Goal: Task Accomplishment & Management: Complete application form

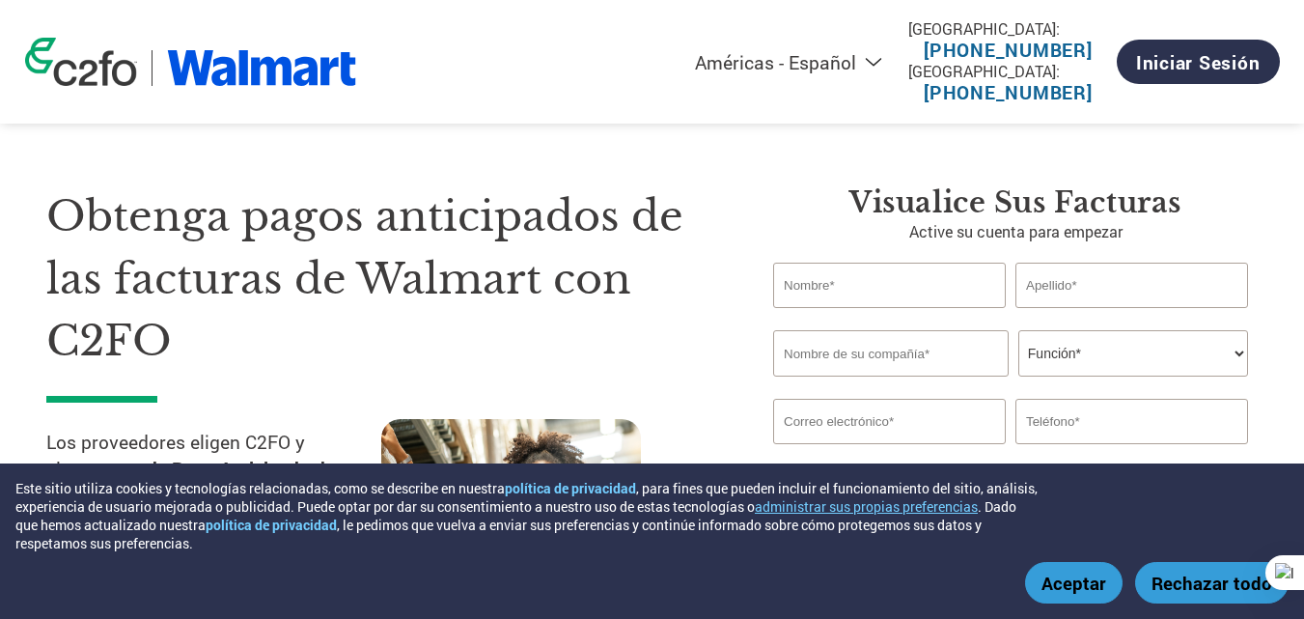
select select "es-MX"
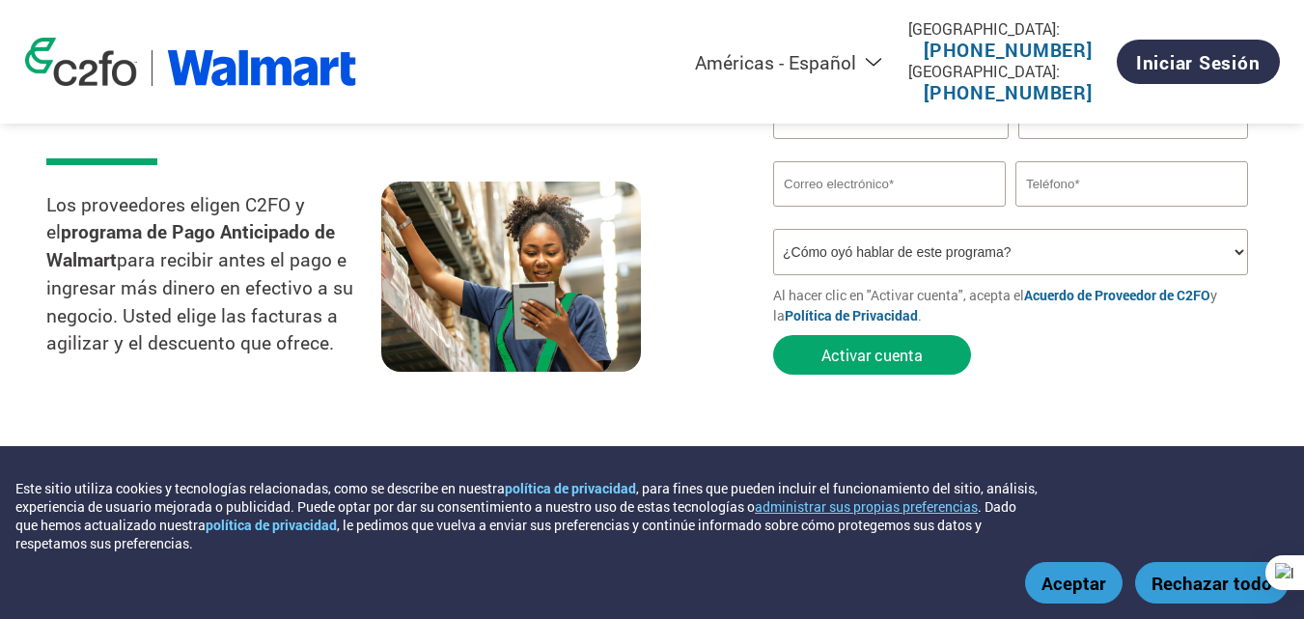
scroll to position [380, 0]
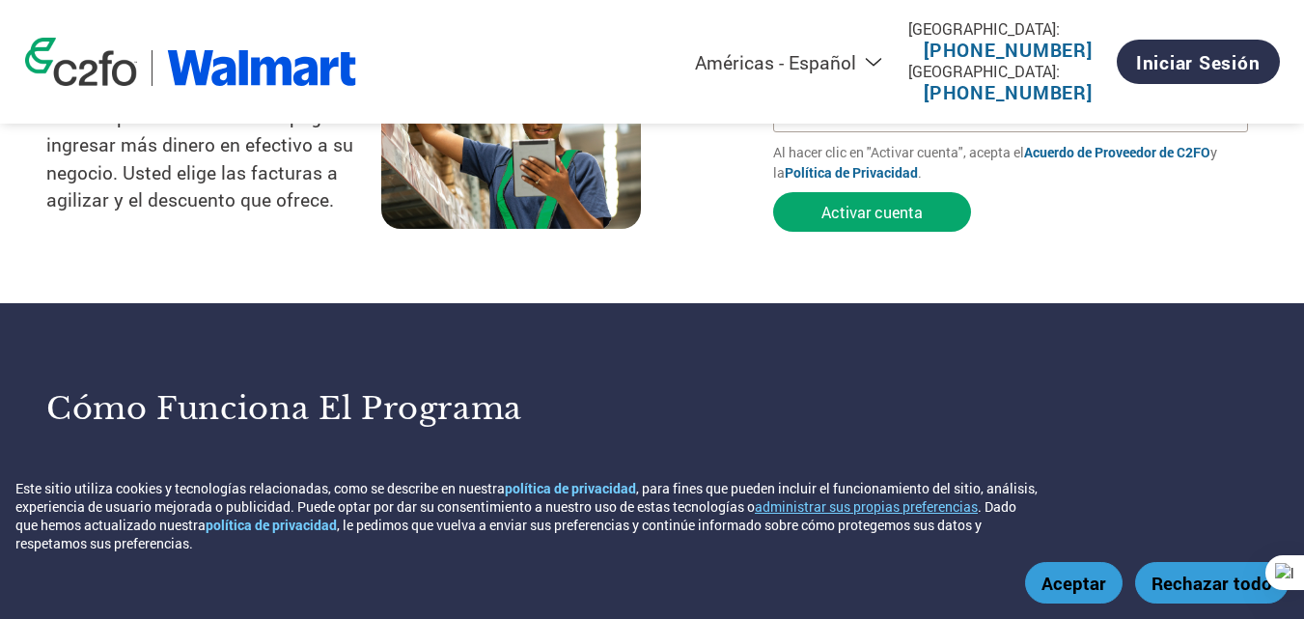
drag, startPoint x: 1087, startPoint y: 586, endPoint x: 745, endPoint y: 347, distance: 417.2
click at [1087, 586] on button "Aceptar" at bounding box center [1073, 583] width 97 height 42
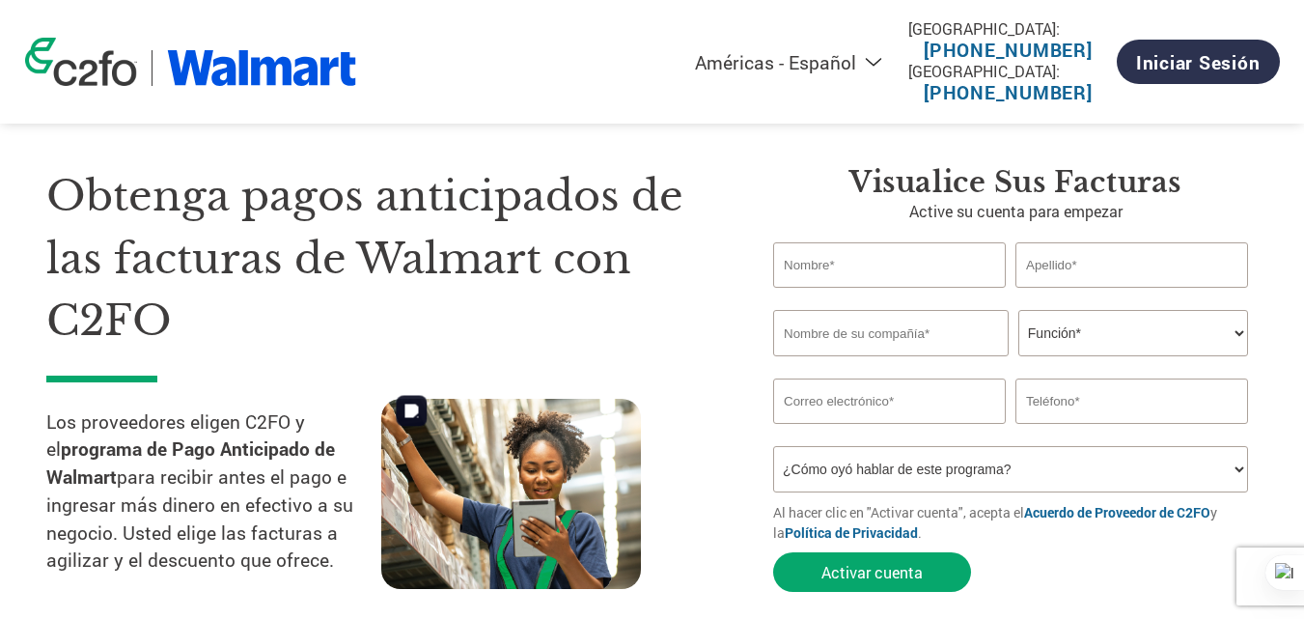
scroll to position [46, 0]
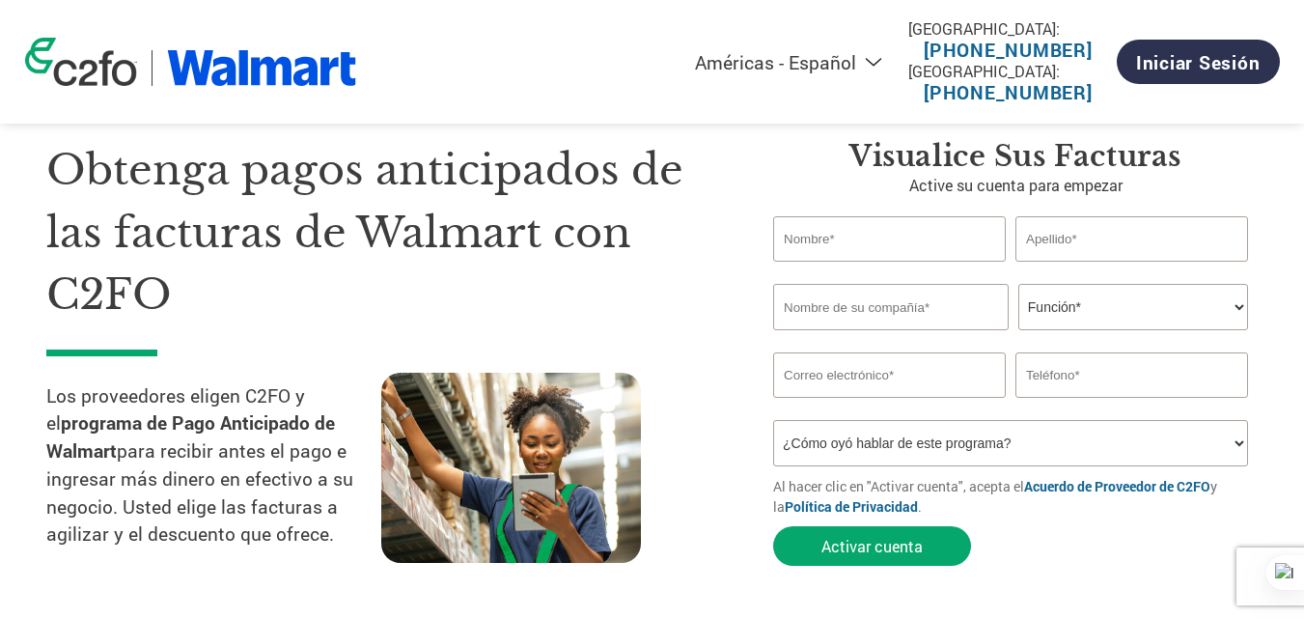
click at [923, 427] on select "¿Cómo oyó hablar de este programa? Recibió una carta Correo electrónico Redes s…" at bounding box center [1010, 443] width 475 height 46
select select "At an event"
click at [773, 420] on select "¿Cómo oyó hablar de este programa? Recibió una carta Correo electrónico Redes s…" at bounding box center [1010, 443] width 475 height 46
click at [930, 241] on input "text" at bounding box center [889, 238] width 233 height 45
type input "[PERSON_NAME]"
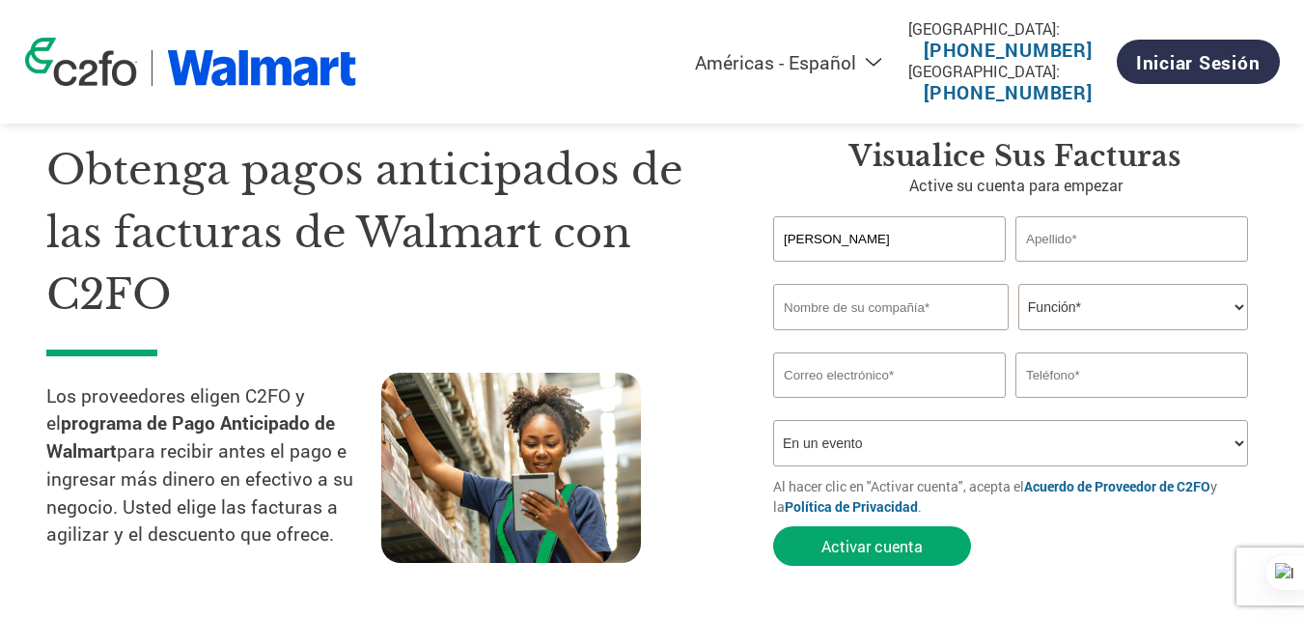
type input "[PERSON_NAME]"
type input "126971559"
type input "[EMAIL_ADDRESS][DOMAIN_NAME]"
type input "981965206"
click at [913, 312] on input "126971559" at bounding box center [891, 307] width 236 height 46
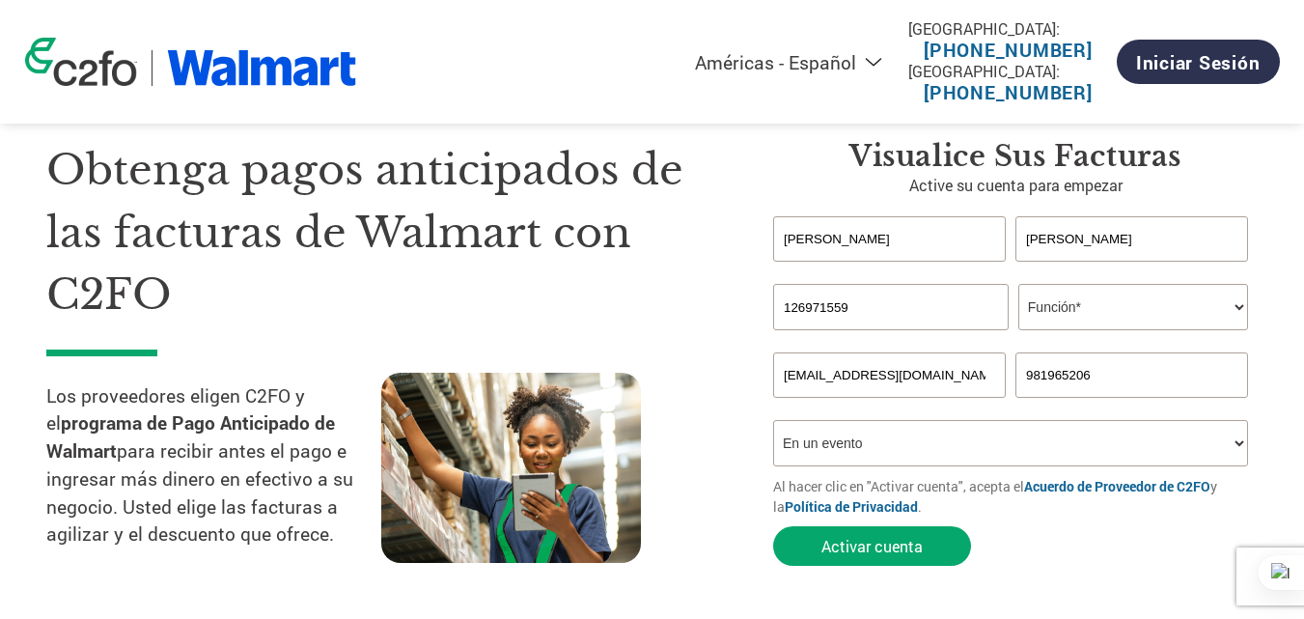
click at [913, 312] on input "126971559" at bounding box center [891, 307] width 236 height 46
click at [913, 312] on input "text" at bounding box center [891, 307] width 236 height 46
type input "PRODUCCIÓN Y COMERCIALIZACIÓN DE PRODUCTOS ALIMENTICIOS [PERSON_NAME] E.I.R.L."
click at [1072, 321] on select "Función* Director financiero Interventor Gestor de créditos Director de finanza…" at bounding box center [1133, 307] width 230 height 46
select select "CFO"
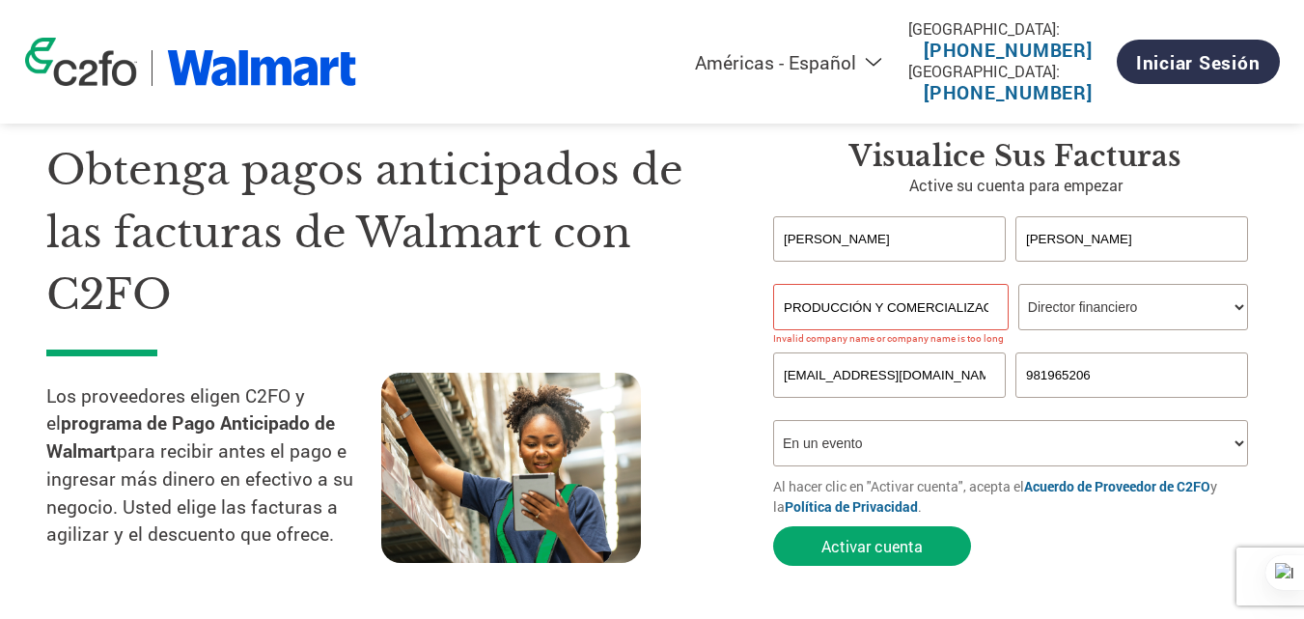
click at [1018, 284] on select "Función* Director financiero Interventor Gestor de créditos Director de finanza…" at bounding box center [1133, 307] width 230 height 46
click at [905, 384] on input "[EMAIL_ADDRESS][DOMAIN_NAME]" at bounding box center [889, 374] width 233 height 45
click at [921, 323] on input "PRODUCCIÓN Y COMERCIALIZACIÓN DE PRODUCTOS ALIMENTICIOS [PERSON_NAME] E.I.R.L." at bounding box center [891, 307] width 236 height 46
click at [723, 379] on div "Obtenga pagos anticipados de las facturas de Walmart con C2FO Los proveedores e…" at bounding box center [395, 357] width 698 height 436
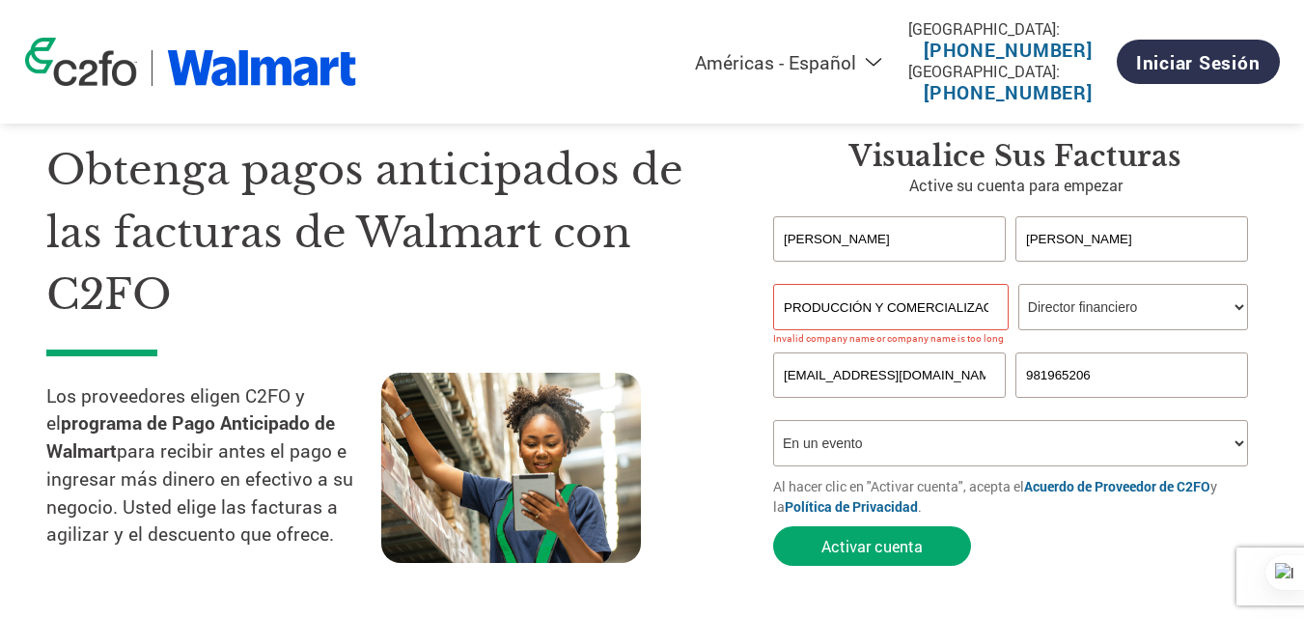
click at [936, 293] on input "PRODUCCIÓN Y COMERCIALIZACIÓN DE PRODUCTOS ALIMENTICIOS [PERSON_NAME] E.I.R.L." at bounding box center [891, 307] width 236 height 46
click at [844, 377] on input "[EMAIL_ADDRESS][DOMAIN_NAME]" at bounding box center [889, 374] width 233 height 45
click at [901, 374] on input "[EMAIL_ADDRESS][DOMAIN_NAME]" at bounding box center [889, 374] width 233 height 45
type input "[EMAIL_ADDRESS][DOMAIN_NAME]"
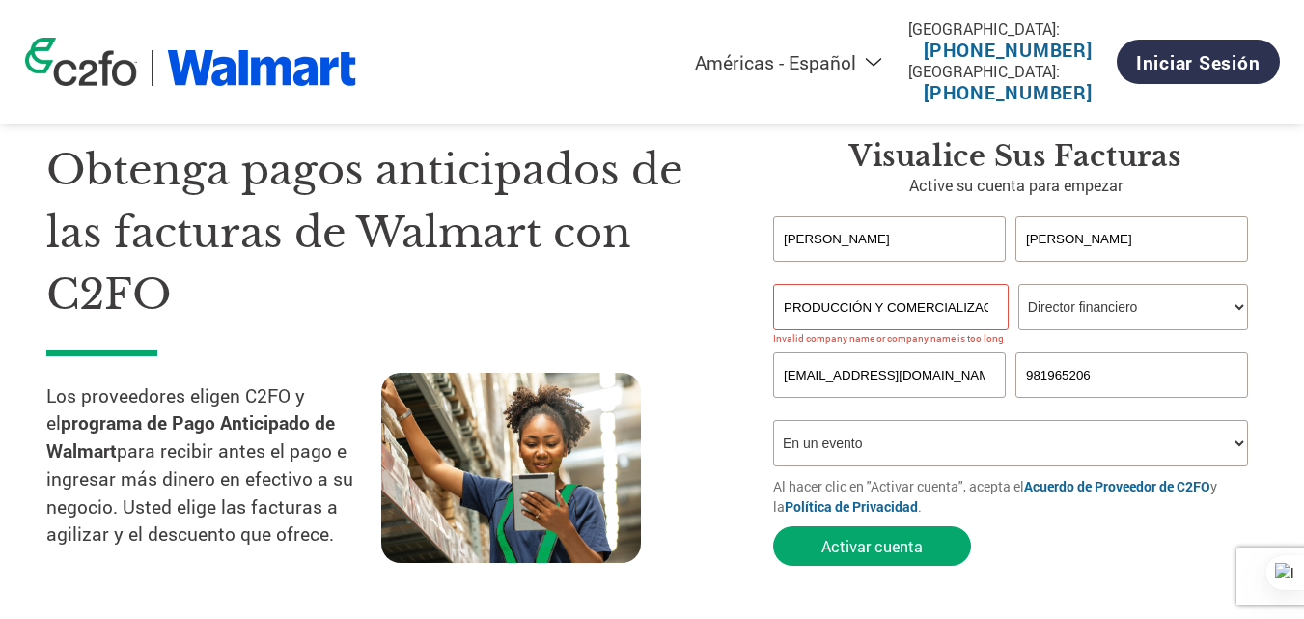
click at [1065, 379] on input "981965206" at bounding box center [1132, 374] width 233 height 45
click at [1103, 375] on input "981965206" at bounding box center [1132, 374] width 233 height 45
type input "9"
click at [1103, 375] on input "text" at bounding box center [1132, 374] width 233 height 45
type input "[PHONE_NUMBER]"
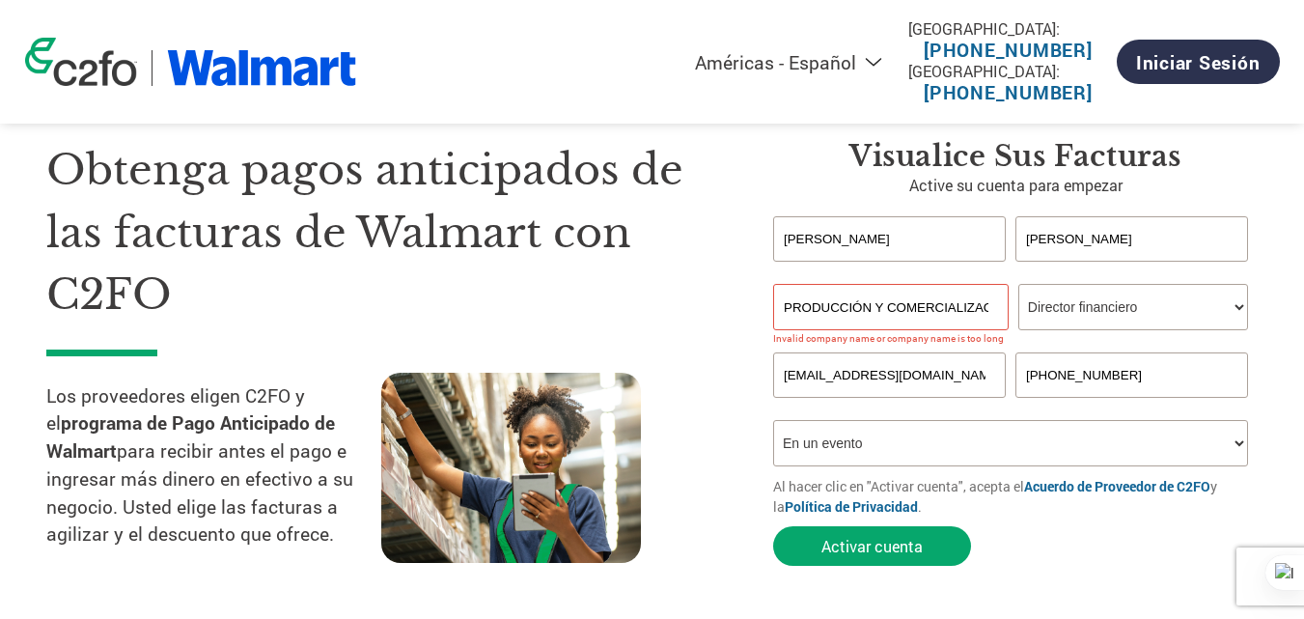
click at [918, 450] on select "¿Cómo oyó hablar de este programa? Recibió una carta Correo electrónico Redes s…" at bounding box center [1010, 443] width 475 height 46
click at [1265, 345] on section "Obtenga pagos anticipados de las facturas de Walmart con C2FO Los proveedores e…" at bounding box center [652, 334] width 1304 height 606
click at [942, 303] on input "PRODUCCIÓN Y COMERCIALIZACIÓN DE PRODUCTOS ALIMENTICIOS [PERSON_NAME] E.I.R.L." at bounding box center [891, 307] width 236 height 46
click at [901, 304] on input "PRODUCCIÓN Y COMERCIALIZACIÓN DE PRODUCTOS ALIMENTICIOS [PERSON_NAME] E.I.R.L." at bounding box center [891, 307] width 236 height 46
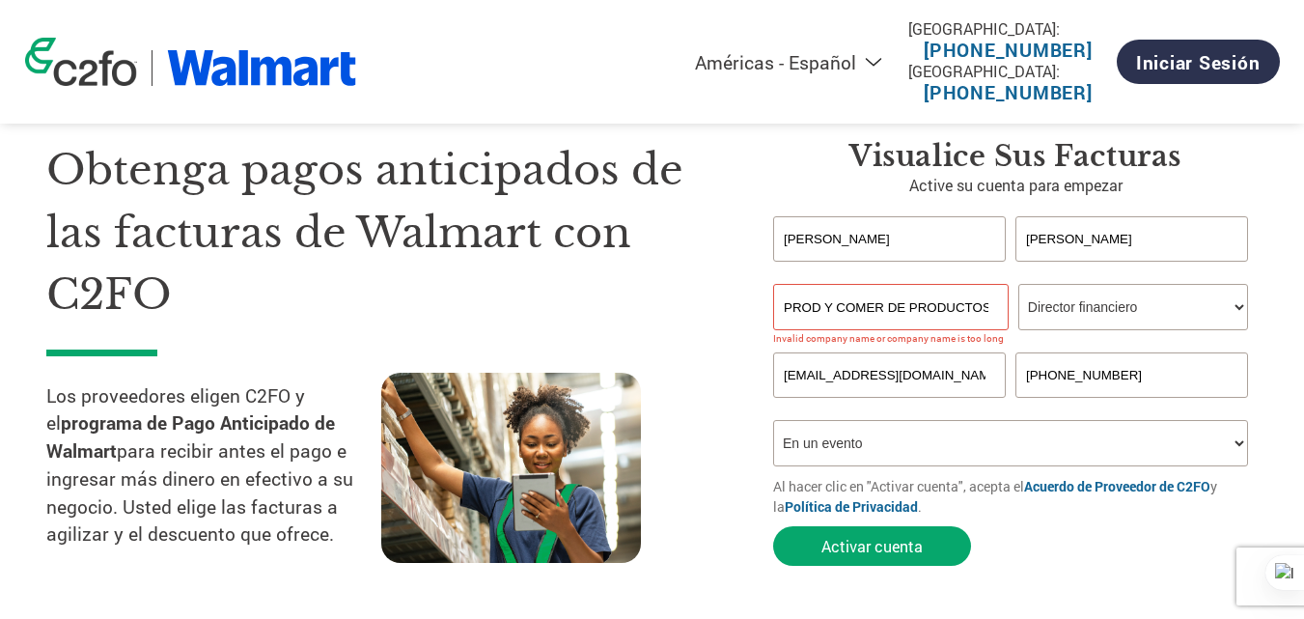
click at [878, 390] on input "[EMAIL_ADDRESS][DOMAIN_NAME]" at bounding box center [889, 374] width 233 height 45
click at [949, 302] on input "PROD Y COMER DE PRODUCTOS ALIMENTICIOS [PERSON_NAME] E.I.R.L." at bounding box center [891, 307] width 236 height 46
click at [929, 389] on input "[EMAIL_ADDRESS][DOMAIN_NAME]" at bounding box center [889, 374] width 233 height 45
click at [958, 312] on input "PROD Y COMER DE PROD ALIMENTICIOS [PERSON_NAME] E.I.R.L." at bounding box center [891, 307] width 236 height 46
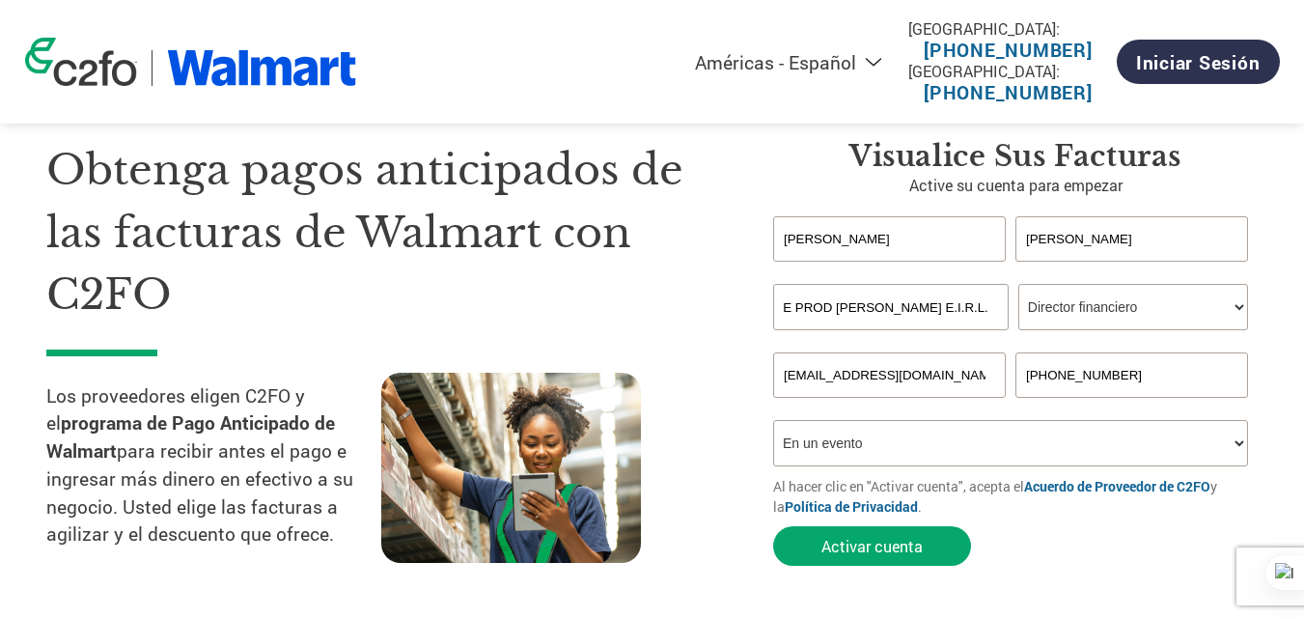
click at [971, 467] on form "[PERSON_NAME] first name or first name is too long Invalid last name or last na…" at bounding box center [1015, 395] width 485 height 359
click at [876, 314] on input "PROD Y COMER DE PROD [PERSON_NAME] E.I.R.L." at bounding box center [891, 307] width 236 height 46
click at [912, 308] on input "PROD Y COMER DE PROD [PERSON_NAME] E.I.R.L." at bounding box center [891, 307] width 236 height 46
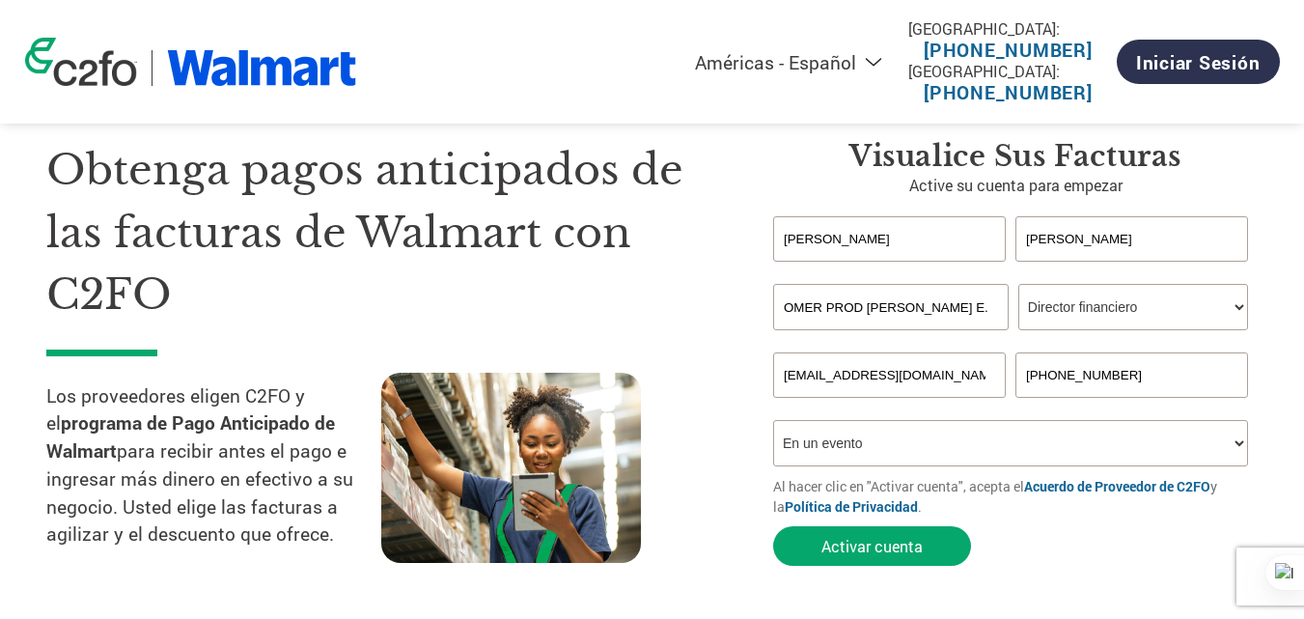
type input "PROD Y COMER PROD [PERSON_NAME] E.I.R.L."
click at [910, 383] on input "[EMAIL_ADDRESS][DOMAIN_NAME]" at bounding box center [889, 374] width 233 height 45
click at [733, 431] on div "Obtenga pagos anticipados de las facturas de Walmart con C2FO Los proveedores e…" at bounding box center [395, 357] width 698 height 436
click at [832, 548] on button "Activar cuenta" at bounding box center [872, 546] width 198 height 40
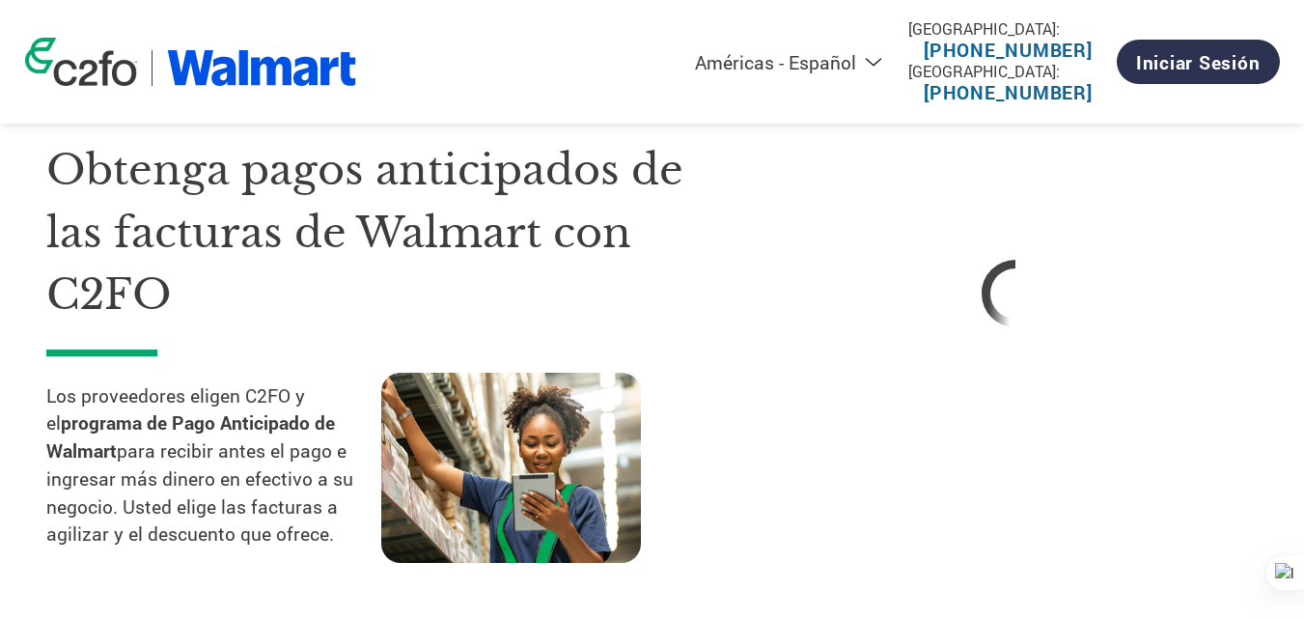
select select "es-MX"
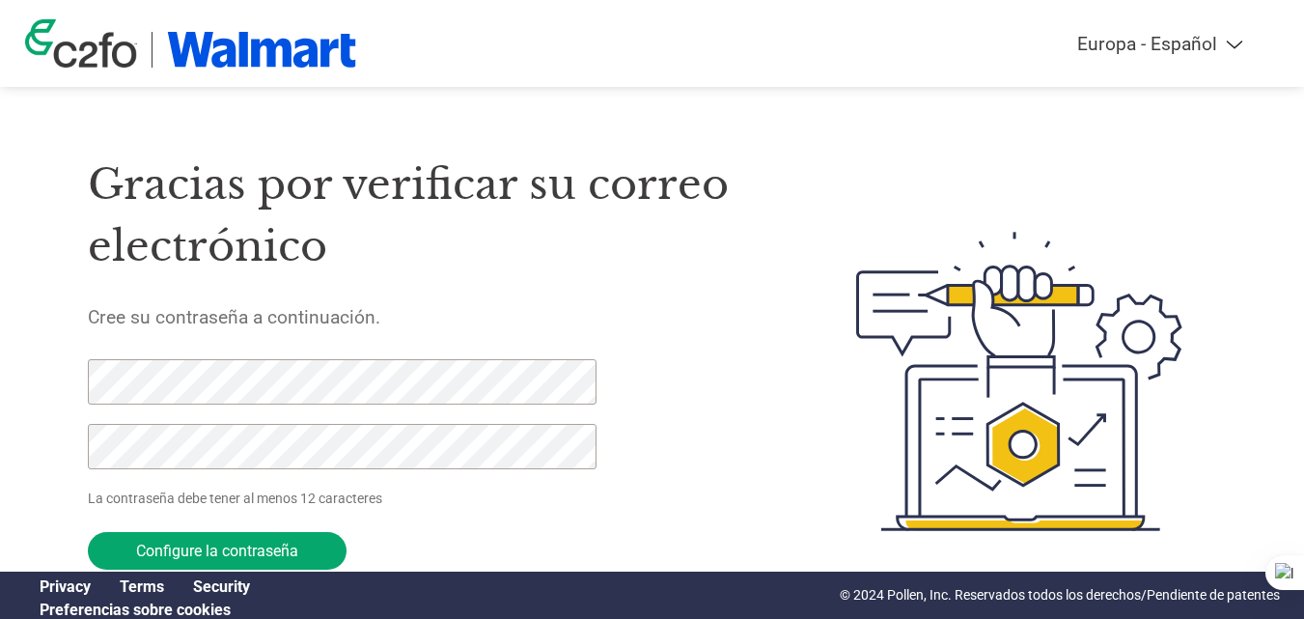
select select "es-ES"
click at [20, 371] on div "Americas - English Américas - Español [GEOGRAPHIC_DATA] - Português Amériques -…" at bounding box center [652, 304] width 1304 height 608
click at [35, 384] on div "Gracias por verificar su correo electrónico Cree su contraseña a continuación. …" at bounding box center [652, 381] width 1255 height 512
click at [25, 384] on div "Gracias por verificar su correo electrónico Cree su contraseña a continuación. …" at bounding box center [652, 381] width 1255 height 512
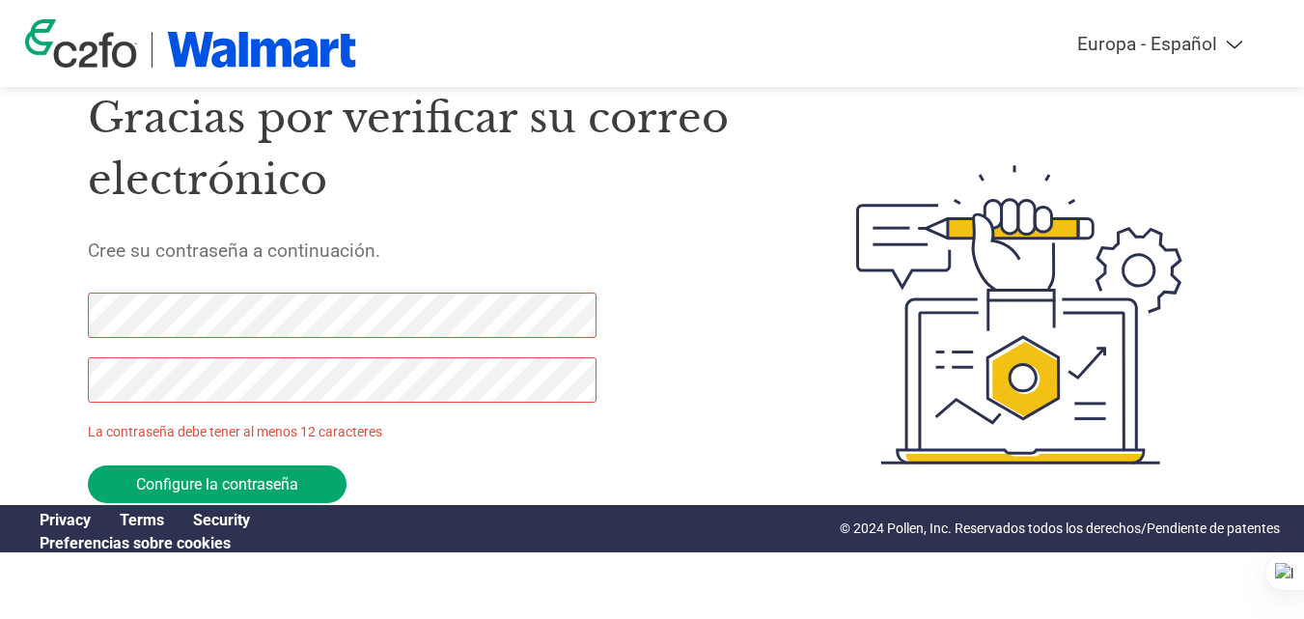
click at [524, 252] on h5 "Cree su contraseña a continuación." at bounding box center [427, 250] width 678 height 22
click at [0, 303] on div "Americas - English Américas - Español Américas - Português Amériques - Français…" at bounding box center [652, 237] width 1304 height 608
click at [8, 312] on div "Americas - English Américas - Español Américas - Português Amériques - Français…" at bounding box center [652, 237] width 1304 height 608
click at [692, 211] on div "Gracias por verificar su correo electrónico Cree su contraseña a continuación. …" at bounding box center [427, 315] width 678 height 512
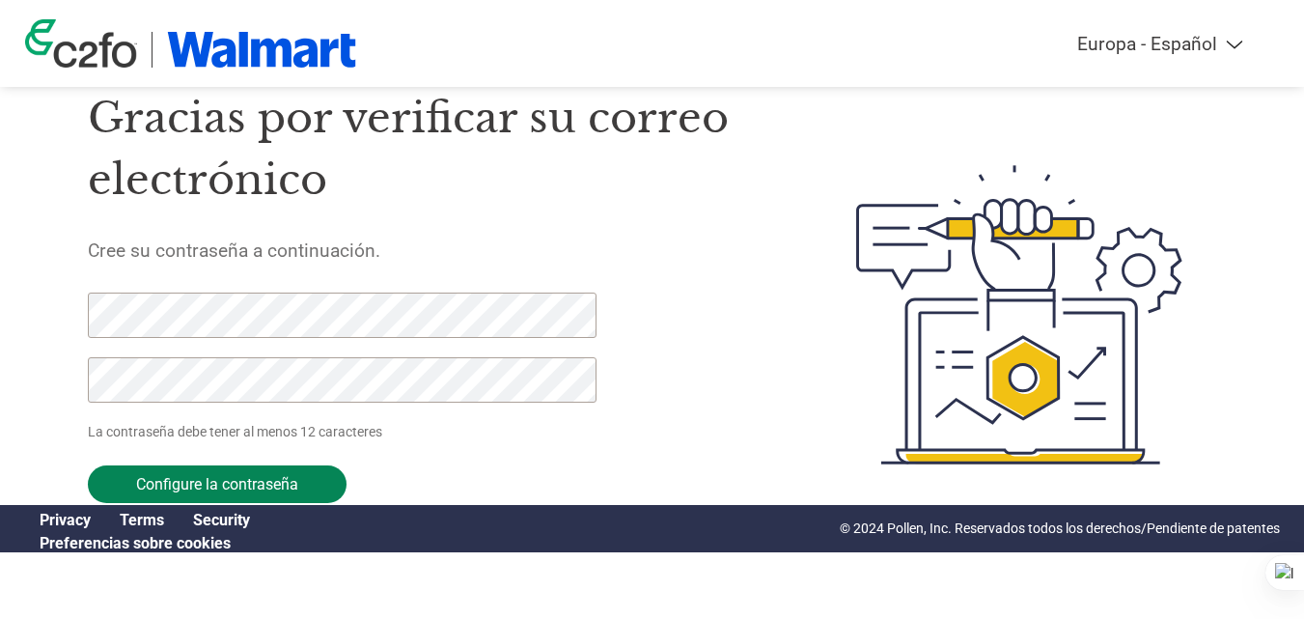
click at [279, 485] on input "Configure la contraseña" at bounding box center [217, 484] width 259 height 38
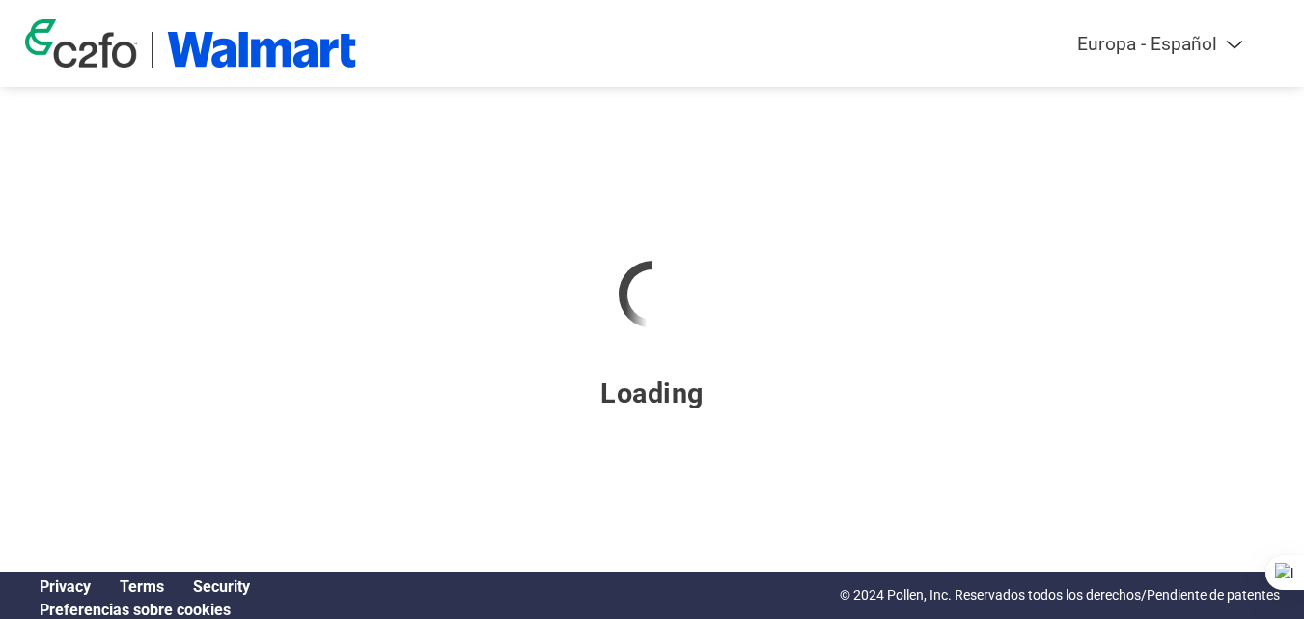
scroll to position [0, 0]
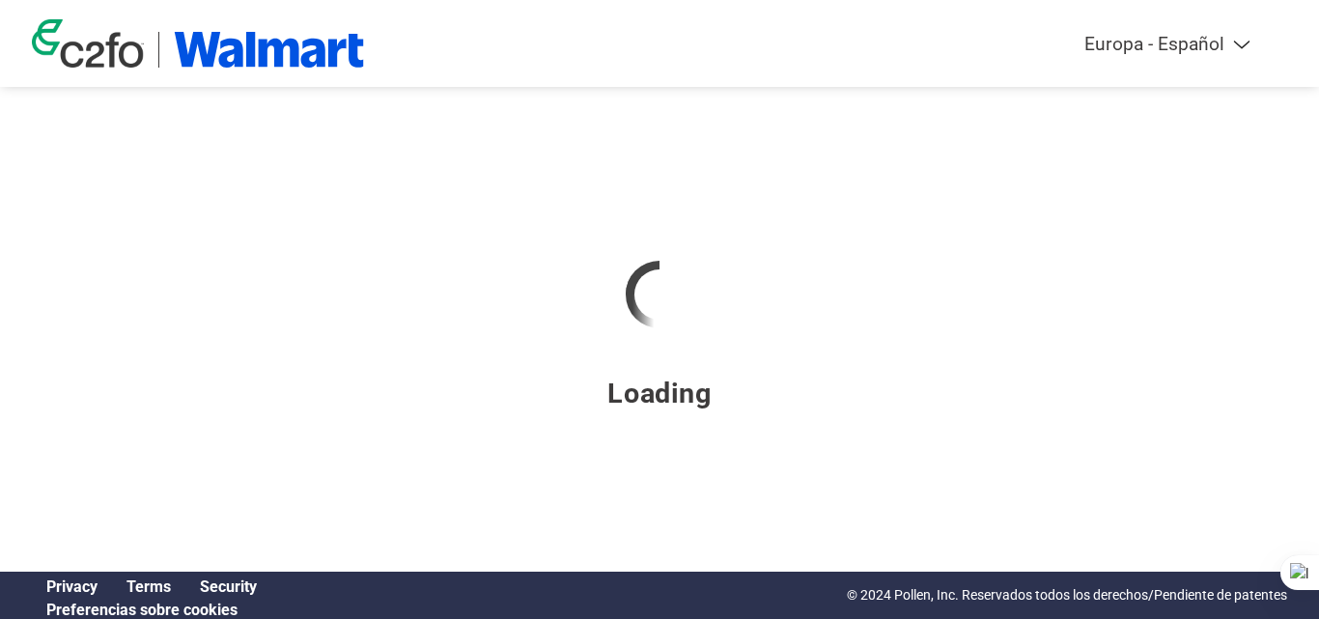
click at [1005, 272] on div at bounding box center [659, 294] width 1255 height 164
